Goal: Ask a question: Seek information or help from site administrators or community

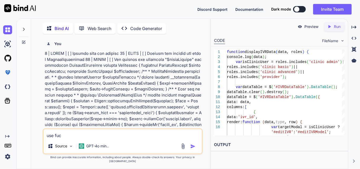
type textarea "use fu"
type textarea "x"
type textarea "use f"
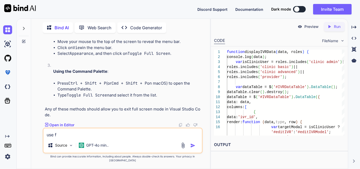
type textarea "x"
type textarea "use fu"
type textarea "x"
type textarea "use fun"
type textarea "x"
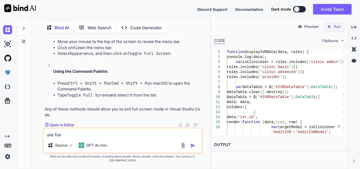
type textarea "use func"
type textarea "x"
type textarea "use funct"
type textarea "x"
type textarea "use functi"
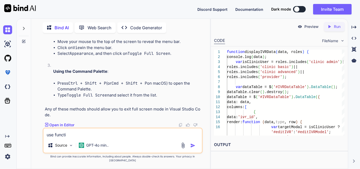
type textarea "x"
type textarea "use functio"
type textarea "x"
type textarea "use function"
type textarea "x"
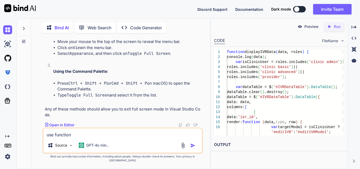
type textarea "use function"
type textarea "x"
type textarea "use function o"
type textarea "x"
type textarea "use function of"
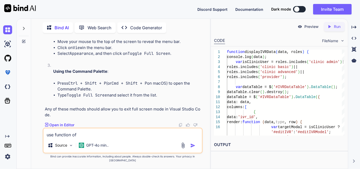
type textarea "x"
type textarea "use function of"
type textarea "x"
type textarea "use function of o"
type textarea "x"
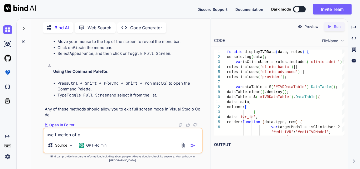
type textarea "use function of on"
type textarea "x"
type textarea "use function of one"
type textarea "x"
type textarea "use function of one"
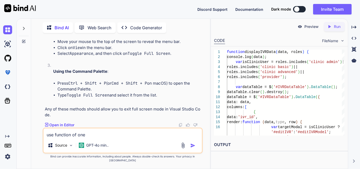
type textarea "x"
type textarea "use function of one c"
type textarea "x"
type textarea "use function of one co"
type textarea "x"
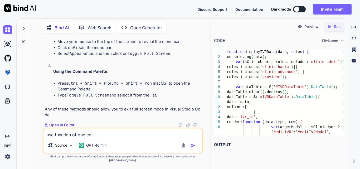
type textarea "use function of one con"
type textarea "x"
type textarea "use function of one conr"
type textarea "x"
type textarea "use function of one con"
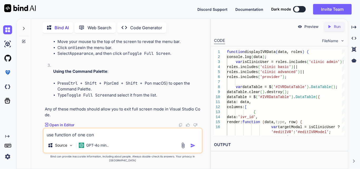
type textarea "x"
type textarea "use function of one cont"
type textarea "x"
type textarea "use function of one contr"
type textarea "x"
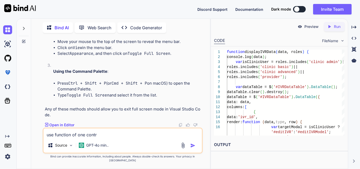
type textarea "use function of one contro"
type textarea "x"
type textarea "use function of one control"
type textarea "x"
type textarea "use function of one controll"
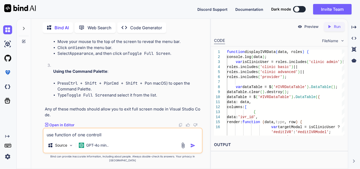
type textarea "x"
type textarea "use function of one controlle"
type textarea "x"
type textarea "use function of one controller"
type textarea "x"
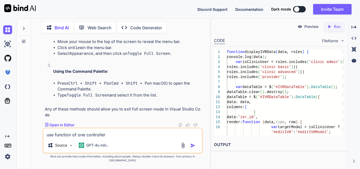
type textarea "use function of one controller"
type textarea "x"
type textarea "use function of one controller i"
type textarea "x"
type textarea "use function of one controller in"
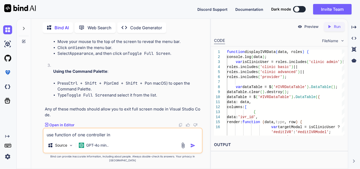
type textarea "x"
type textarea "use function of one controller in"
type textarea "x"
type textarea "use function of one controller in o"
type textarea "x"
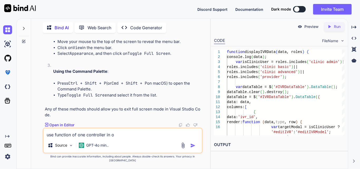
type textarea "use function of one controller in ot"
type textarea "x"
type textarea "use function of one controller in oth"
type textarea "x"
type textarea "use function of one controller in othe"
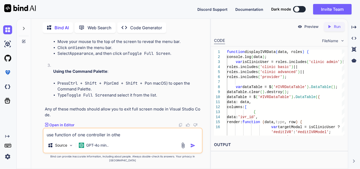
type textarea "x"
type textarea "use function of one controller in other"
type textarea "x"
type textarea "use function of one controller in other c"
type textarea "x"
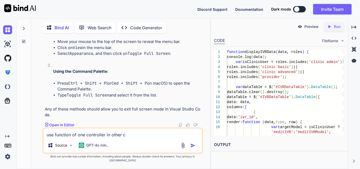
type textarea "use function of one controller in other co"
type textarea "x"
type textarea "use function of one controller in other con"
type textarea "x"
type textarea "use function of one controller in other cont"
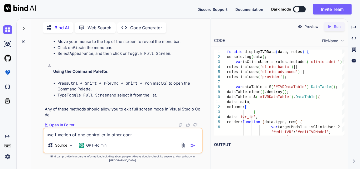
type textarea "x"
type textarea "use function of one controller in other contr"
type textarea "x"
type textarea "use function of one controller in other contro"
type textarea "x"
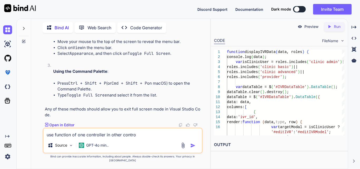
type textarea "use function of one controller in other control"
type textarea "x"
type textarea "use function of one controller in other controllw"
type textarea "x"
type textarea "use function of one controller in other controllwe"
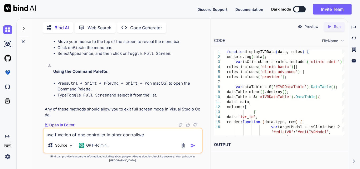
type textarea "x"
type textarea "use function of one controller in other controllwer"
type textarea "x"
type textarea "use function of one controller in other controllwer"
type textarea "x"
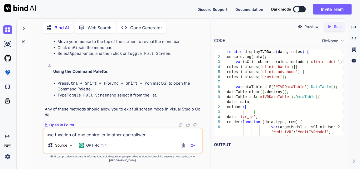
type textarea "use function of one controller in other controllwer"
type textarea "x"
type textarea "use function of one controller in other controllwe"
type textarea "x"
type textarea "use function of one controller in other controllw"
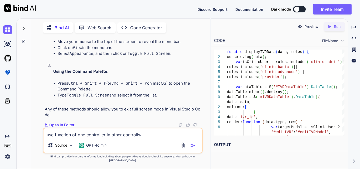
type textarea "x"
type textarea "use function of one controller in other controll"
type textarea "x"
type textarea "use function of one controller in other controllw"
type textarea "x"
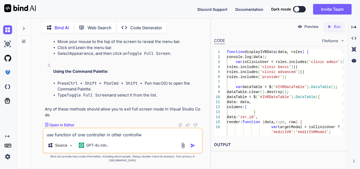
type textarea "use function of one controller in other controll"
type textarea "x"
type textarea "use function of one controller in other controlle"
type textarea "x"
type textarea "use function of one controller in other controller"
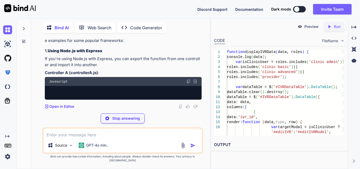
scroll to position [21236, 0]
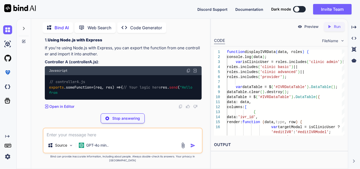
click at [68, 138] on textarea at bounding box center [122, 132] width 158 height 9
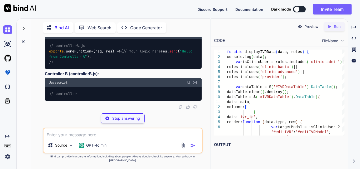
type textarea "x"
type textarea "l"
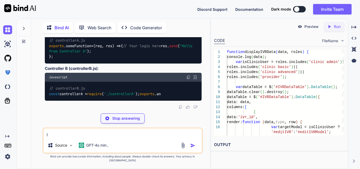
type textarea "x"
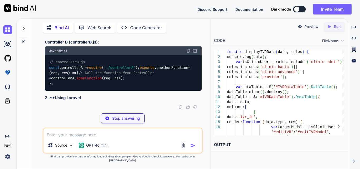
type textarea "x"
type textarea "l"
type textarea "x"
type textarea "la"
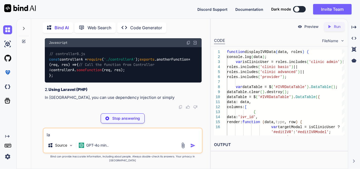
type textarea "x"
type textarea "lar"
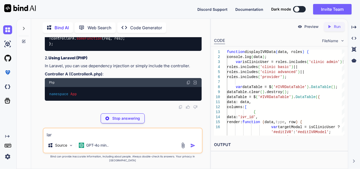
type textarea "x"
type textarea "[PERSON_NAME]"
type textarea "x"
type textarea "larav"
type textarea "x"
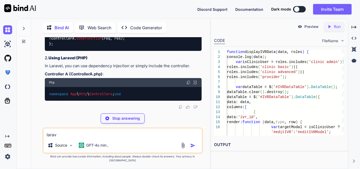
type textarea "larave"
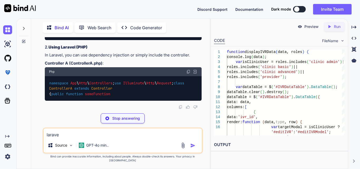
type textarea "x"
type textarea "laravel"
type textarea "x"
type textarea "laravel"
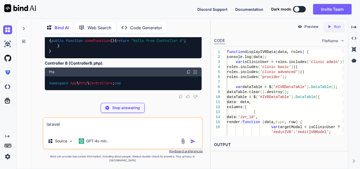
type textarea "x"
type textarea "laravel"
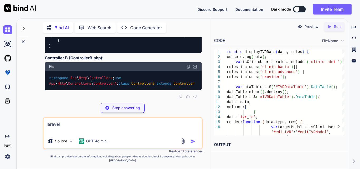
click at [72, 128] on textarea "laravel" at bounding box center [122, 126] width 158 height 16
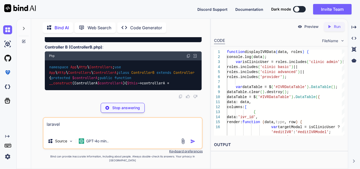
scroll to position [21184, 0]
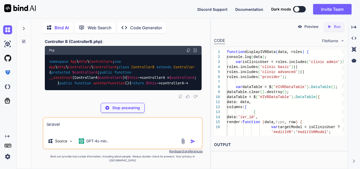
drag, startPoint x: 46, startPoint y: 90, endPoint x: 139, endPoint y: 89, distance: 93.7
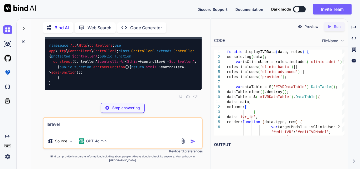
copy p "use function of one controller in other controller"
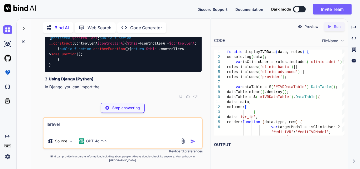
drag, startPoint x: 61, startPoint y: 128, endPoint x: 41, endPoint y: 126, distance: 20.1
click at [41, 126] on div "You Bind AI The errors you're encountering are related to missing documentation…" at bounding box center [122, 102] width 175 height 131
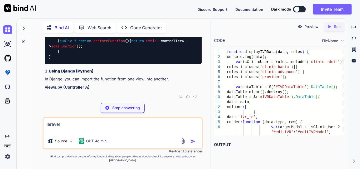
paste textarea "use function of one controller in other controller"
type textarea "x"
type textarea "use function of one controller in other controller"
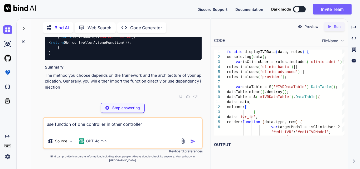
scroll to position [21253, 0]
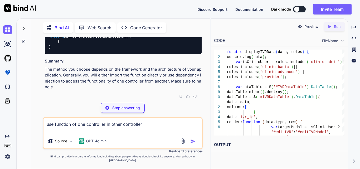
type textarea "x"
type textarea "use function of one controller in other controller"
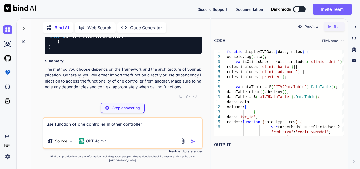
type textarea "x"
type textarea "// controllerA.js exports.someFunction = (req, res) => { // Your logic here res…"
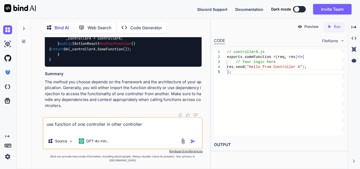
drag, startPoint x: 64, startPoint y: 62, endPoint x: 108, endPoint y: 62, distance: 44.2
click at [150, 129] on textarea "use function of one controller in other controller" at bounding box center [122, 126] width 158 height 16
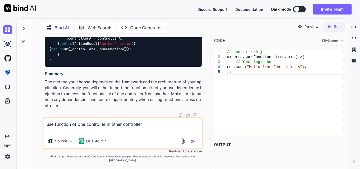
type textarea "x"
type textarea "use function of one controller in other controller"
type textarea "x"
type textarea "use function of one controller in other controller i"
type textarea "x"
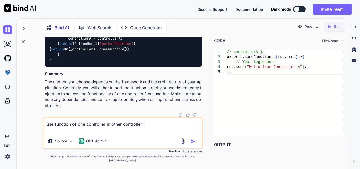
type textarea "use function of one controller in other controller in"
type textarea "x"
type textarea "use function of one controller in other controller in"
type textarea "x"
type textarea "use function of one controller in other controller in l"
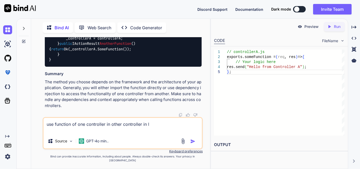
type textarea "x"
type textarea "use function of one controller in other controller in la"
type textarea "x"
type textarea "use function of one controller in other controller in lar"
type textarea "x"
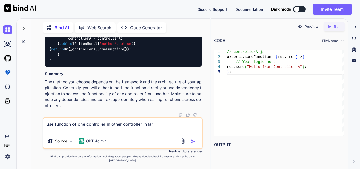
type textarea "use function of one controller in other controller in lara"
type textarea "x"
type textarea "use function of one controller in other controller in larav"
type textarea "x"
type textarea "use function of one controller in other controller in laravl"
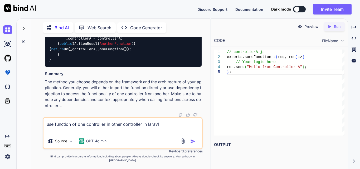
type textarea "x"
type textarea "use function of one controller in other controller in larav"
type textarea "x"
type textarea "use function of one controller in other controller in larave"
type textarea "x"
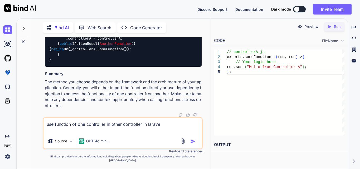
type textarea "use function of one controller in other controller in laravel"
type textarea "x"
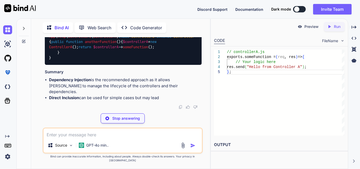
scroll to position [22065, 0]
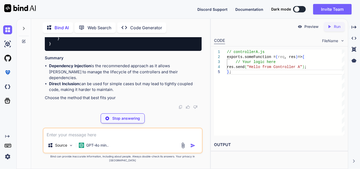
type textarea "x"
type textarea "}"
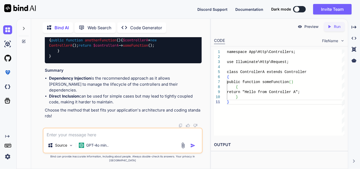
scroll to position [22170, 0]
drag, startPoint x: 49, startPoint y: 53, endPoint x: 136, endPoint y: 54, distance: 86.6
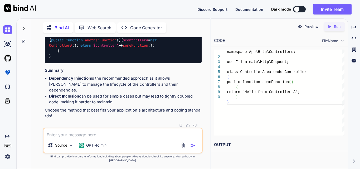
drag, startPoint x: 57, startPoint y: 75, endPoint x: 152, endPoint y: 79, distance: 95.6
drag, startPoint x: 79, startPoint y: 98, endPoint x: 141, endPoint y: 96, distance: 61.9
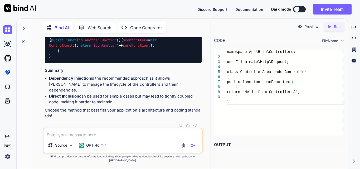
drag, startPoint x: 48, startPoint y: 80, endPoint x: 131, endPoint y: 80, distance: 82.4
copy code "use App \ Http \ Controllers \ ControllerA ;"
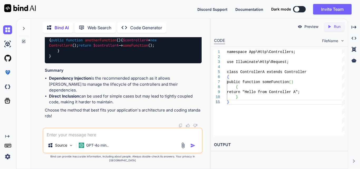
click at [102, 136] on textarea at bounding box center [122, 132] width 158 height 9
paste textarea "namespace App\Http\Controllers\Clinic; use App\Models\Invoice; use App\Enums\In…"
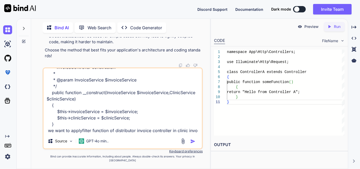
scroll to position [133, 0]
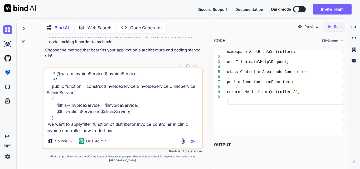
type textarea "namespace App\Http\Controllers\Clinic; use App\Models\Invoice; use App\Enums\In…"
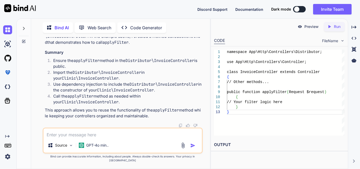
scroll to position [22866, 0]
drag, startPoint x: 58, startPoint y: 67, endPoint x: 182, endPoint y: 68, distance: 124.0
copy code "protected InvoiceController $distributorInvoiceController ;"
drag, startPoint x: 66, startPoint y: 115, endPoint x: 113, endPoint y: 120, distance: 46.6
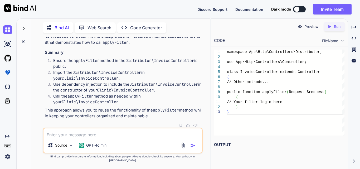
copy code "$this ->distributorInvoiceController = $distributorInvoiceController ;"
drag, startPoint x: 113, startPoint y: 89, endPoint x: 111, endPoint y: 92, distance: 4.5
copy span "InvoiceController $distributorInvoiceController"
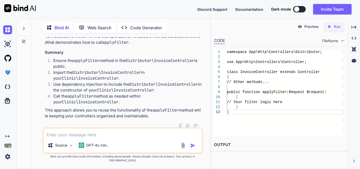
scroll to position [22971, 0]
drag, startPoint x: 83, startPoint y: 58, endPoint x: 103, endPoint y: 62, distance: 20.7
drag, startPoint x: 81, startPoint y: 59, endPoint x: 97, endPoint y: 62, distance: 16.3
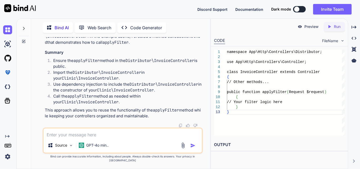
drag, startPoint x: 82, startPoint y: 59, endPoint x: 99, endPoint y: 64, distance: 18.2
copy code "$this ->distributorInvoiceController-> applyFilter ( $request );"
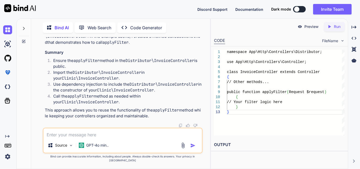
click at [112, 138] on textarea at bounding box center [122, 132] width 158 height 9
paste textarea "Cannot declare class App\Http\Controllers\Clinic\InvoiceController because the …"
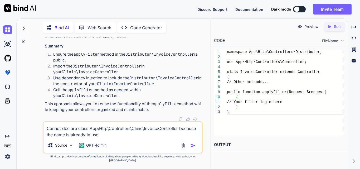
type textarea "Cannot declare class App\Http\Controllers\Clinic\InvoiceController because the …"
click at [192, 148] on img "button" at bounding box center [192, 145] width 5 height 5
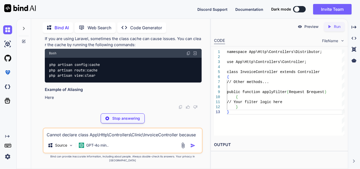
scroll to position [23262, 0]
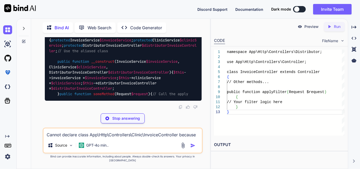
drag, startPoint x: 84, startPoint y: 83, endPoint x: 115, endPoint y: 86, distance: 30.6
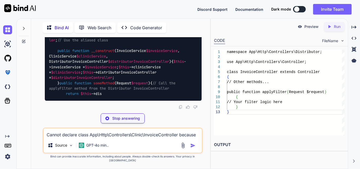
copy code "use App \ Http \ Controllers \ Distributor \ InvoiceController as DistributorIn…"
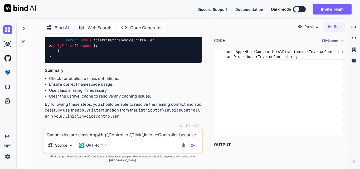
scroll to position [23473, 0]
copy code "DistributorInvoiceController"
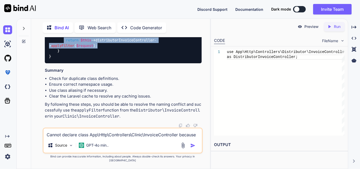
drag, startPoint x: 64, startPoint y: 69, endPoint x: 100, endPoint y: 75, distance: 35.9
copy code "return $this ->distributorInvoiceController-> applyFilter ( $request );"
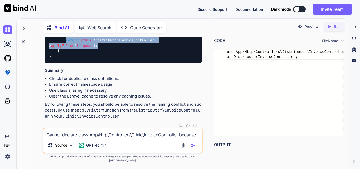
drag, startPoint x: 65, startPoint y: 69, endPoint x: 100, endPoint y: 75, distance: 35.8
copy code "return $this ->distributorInvoiceController-> applyFilter ( $request );"
